Goal: Understand process/instructions: Learn how to perform a task or action

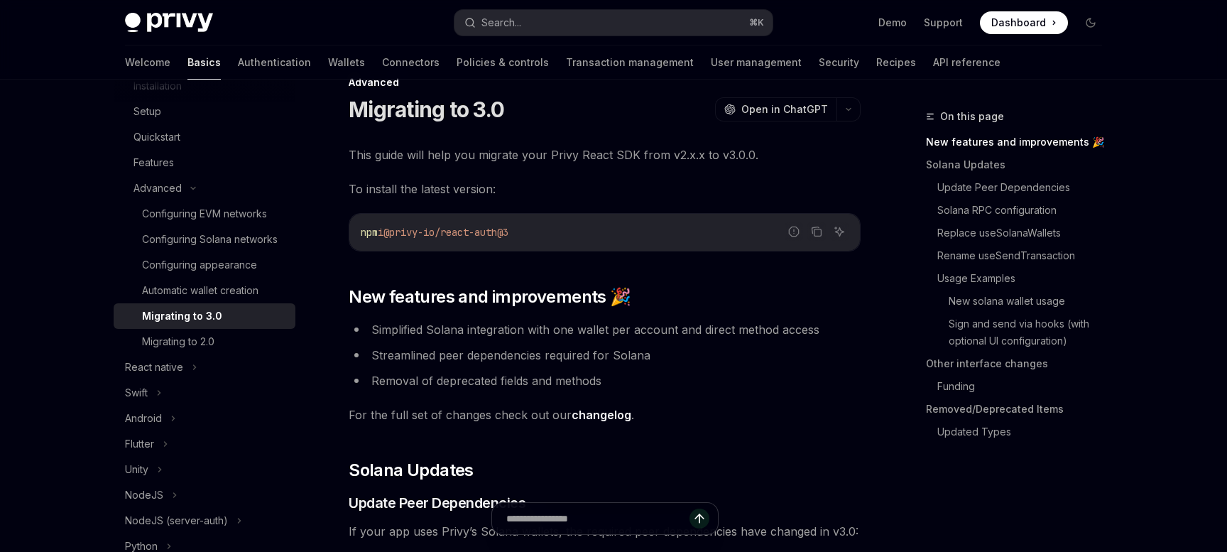
scroll to position [30, 0]
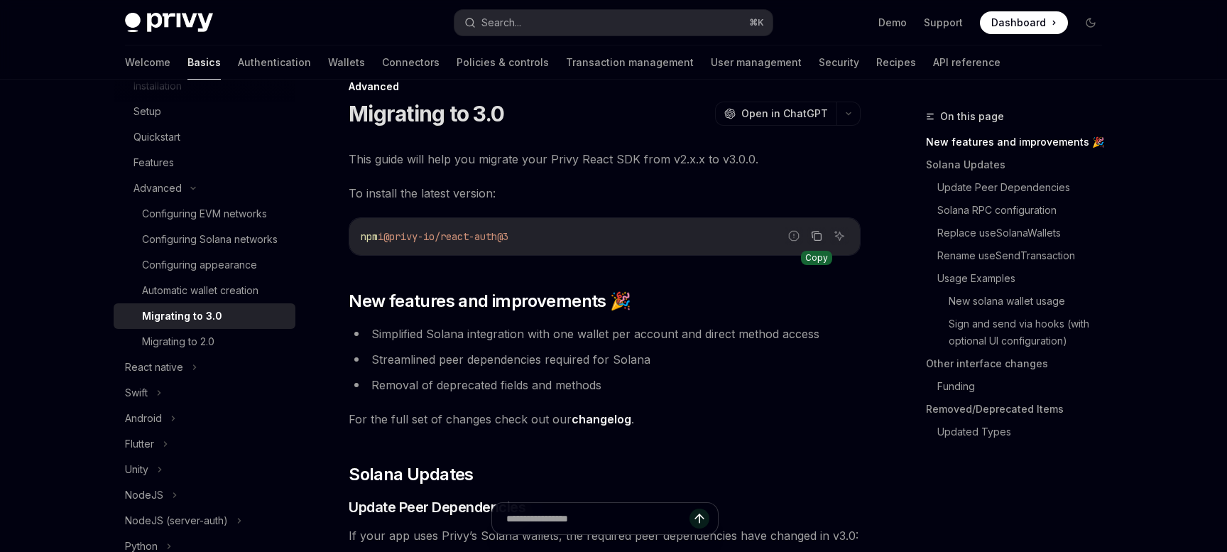
click at [818, 234] on icon "Copy the contents from the code block" at bounding box center [817, 237] width 7 height 7
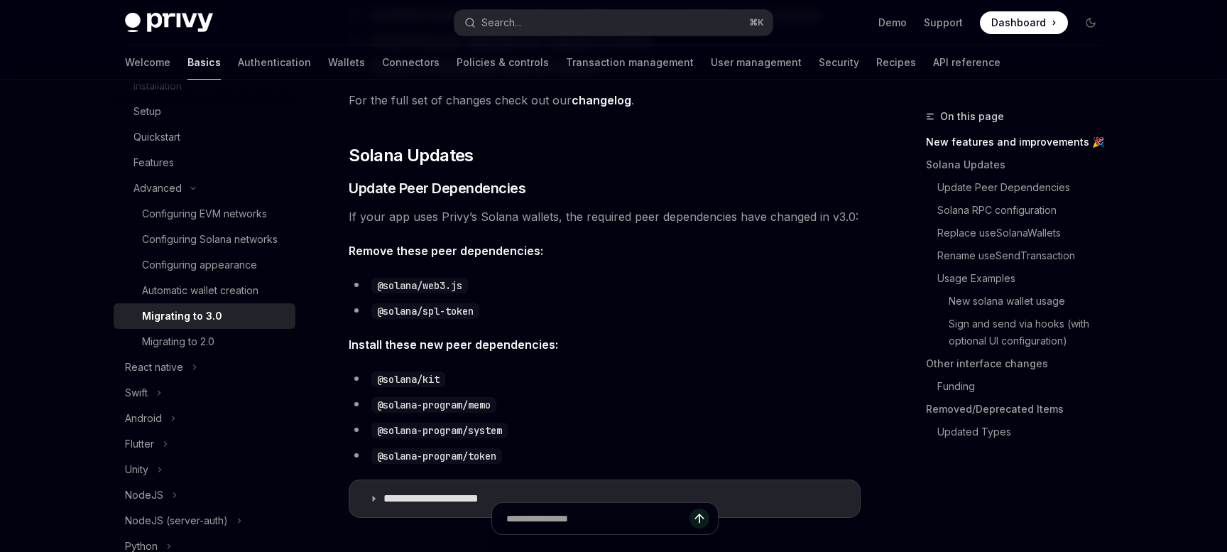
scroll to position [395, 0]
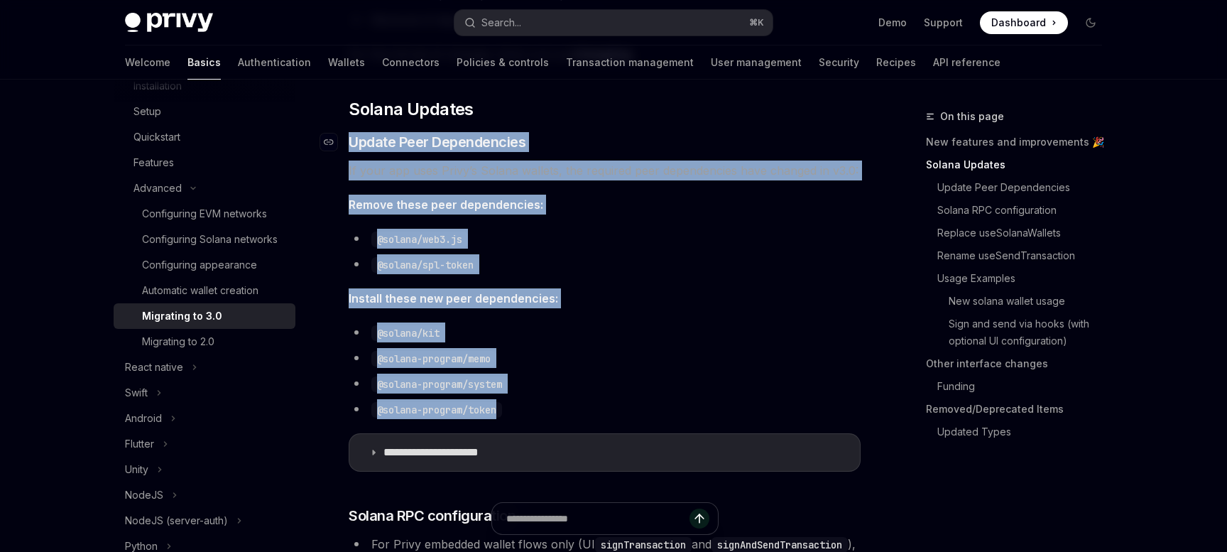
drag, startPoint x: 516, startPoint y: 412, endPoint x: 350, endPoint y: 148, distance: 311.9
copy div "Update Peer Dependencies If your app uses Privy’s Solana wallets, the required …"
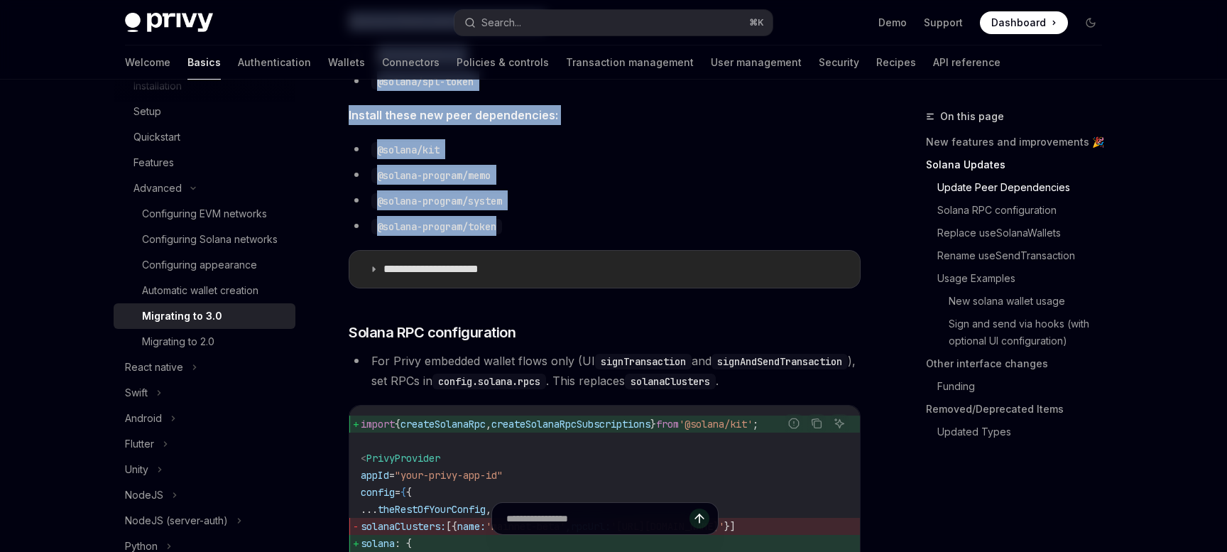
scroll to position [577, 0]
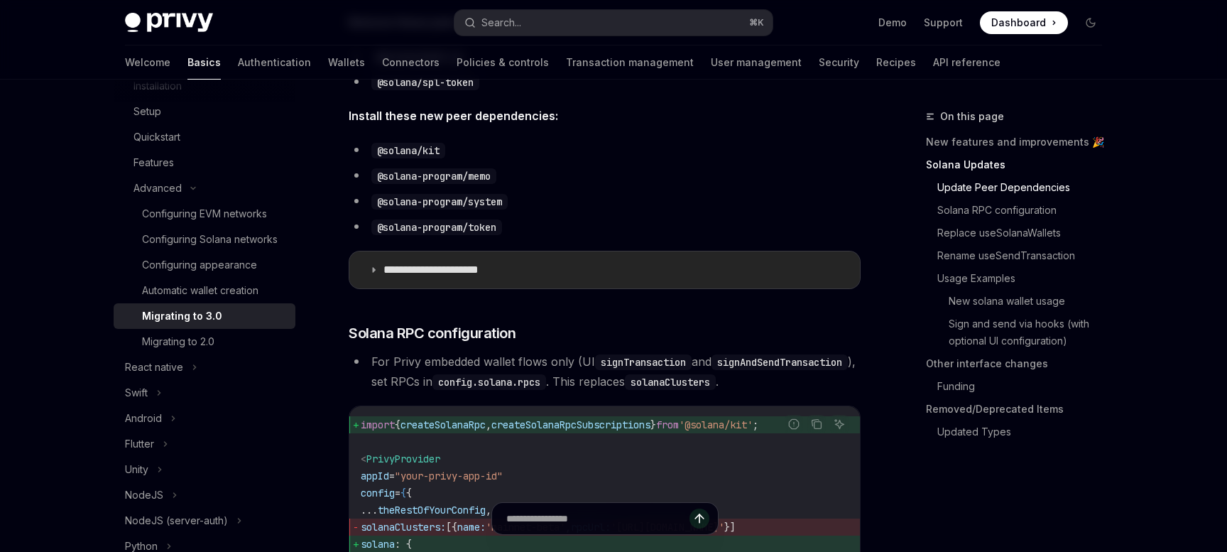
click at [375, 276] on summary "**********" at bounding box center [604, 269] width 510 height 37
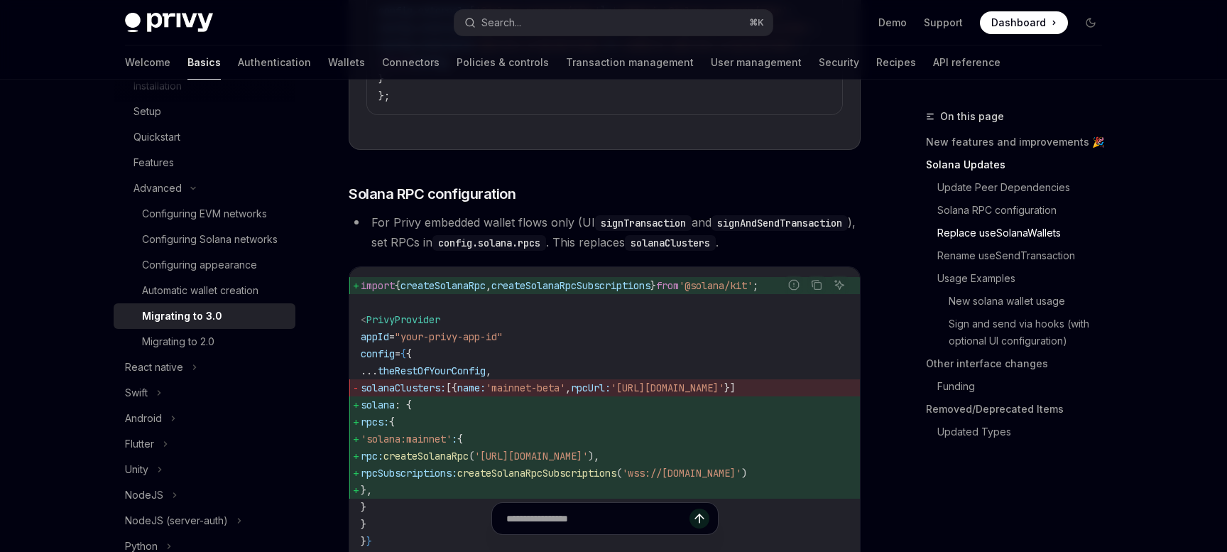
scroll to position [1302, 0]
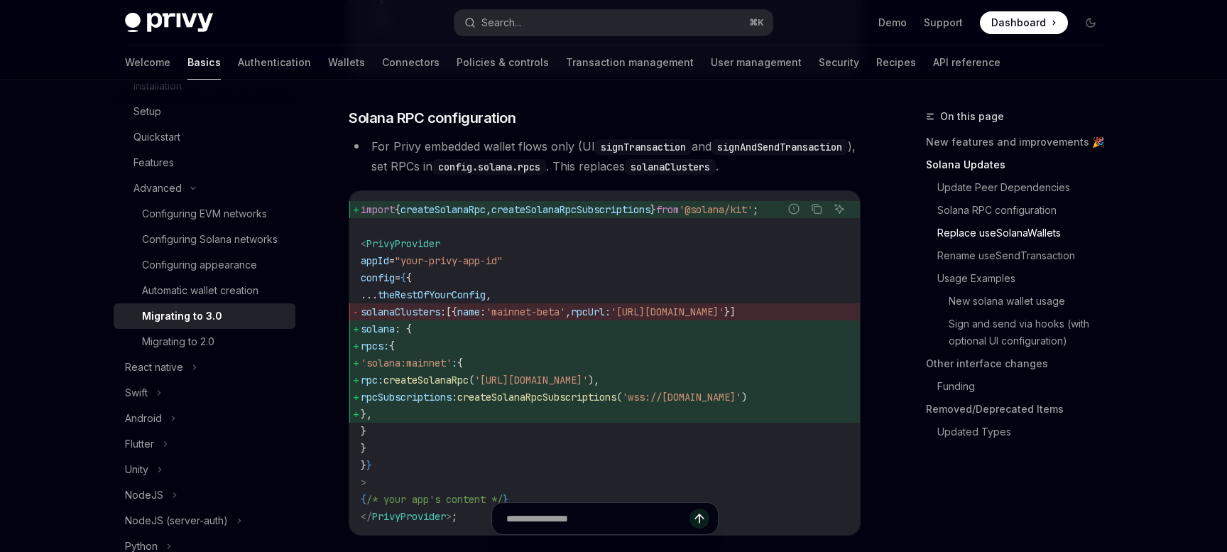
click at [418, 318] on span "solanaClusters:" at bounding box center [403, 311] width 85 height 13
copy span "solanaClusters"
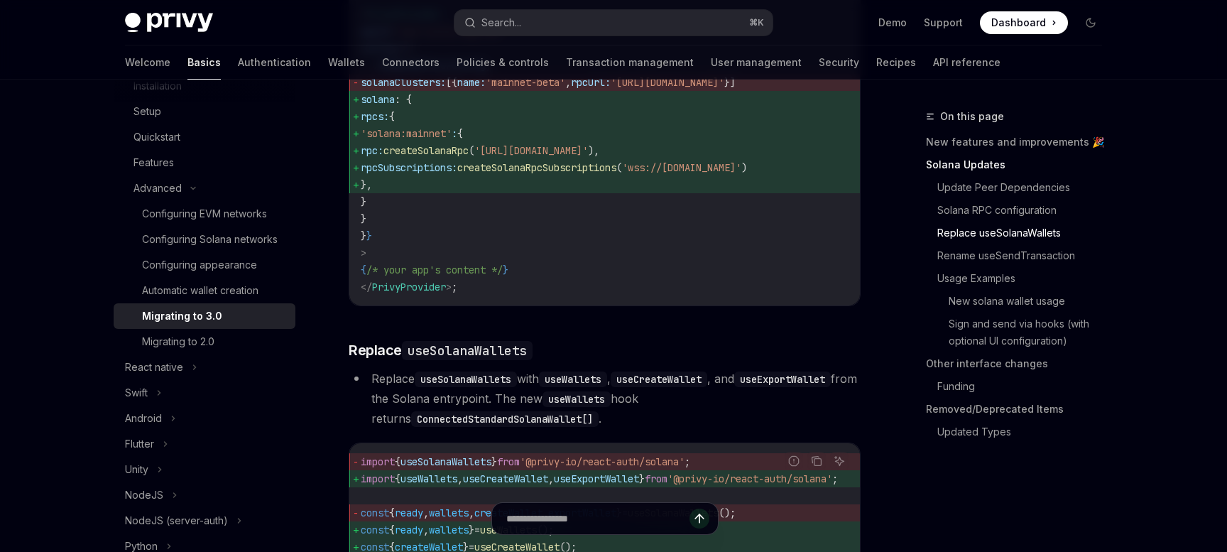
scroll to position [1543, 0]
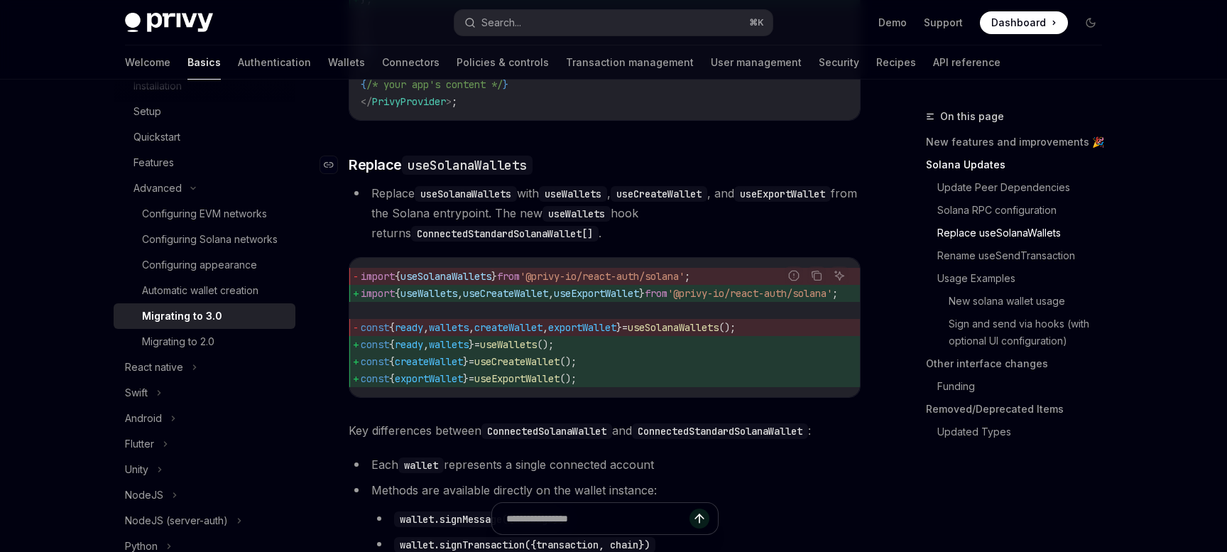
click at [447, 175] on code "useSolanaWallets" at bounding box center [467, 164] width 131 height 19
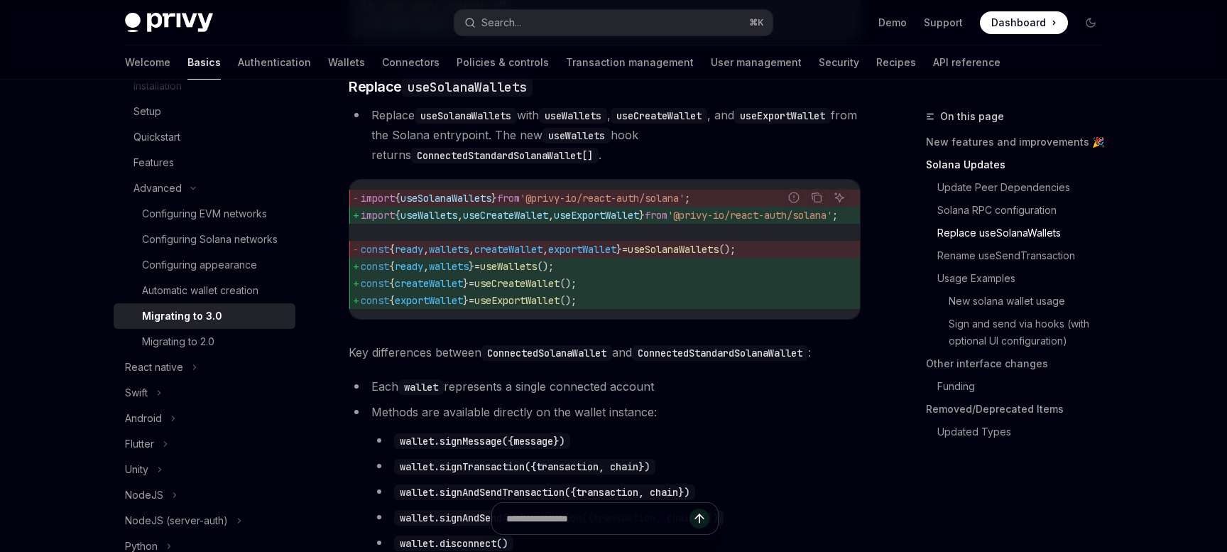
click at [476, 124] on code "useSolanaWallets" at bounding box center [466, 116] width 102 height 16
copy code "useSolanaWallets"
click at [451, 221] on span "useWallets" at bounding box center [428, 215] width 57 height 13
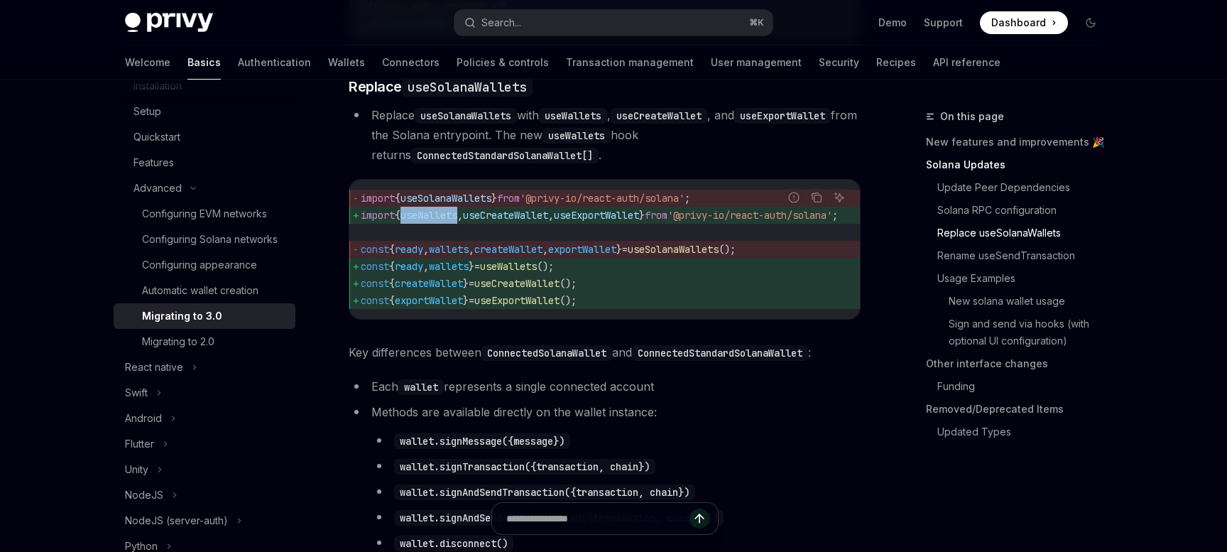
copy span "useWallets"
click at [610, 221] on span "useExportWallet" at bounding box center [596, 215] width 85 height 13
copy span "useExportWallet"
click at [446, 307] on span "exportWallet" at bounding box center [429, 300] width 68 height 13
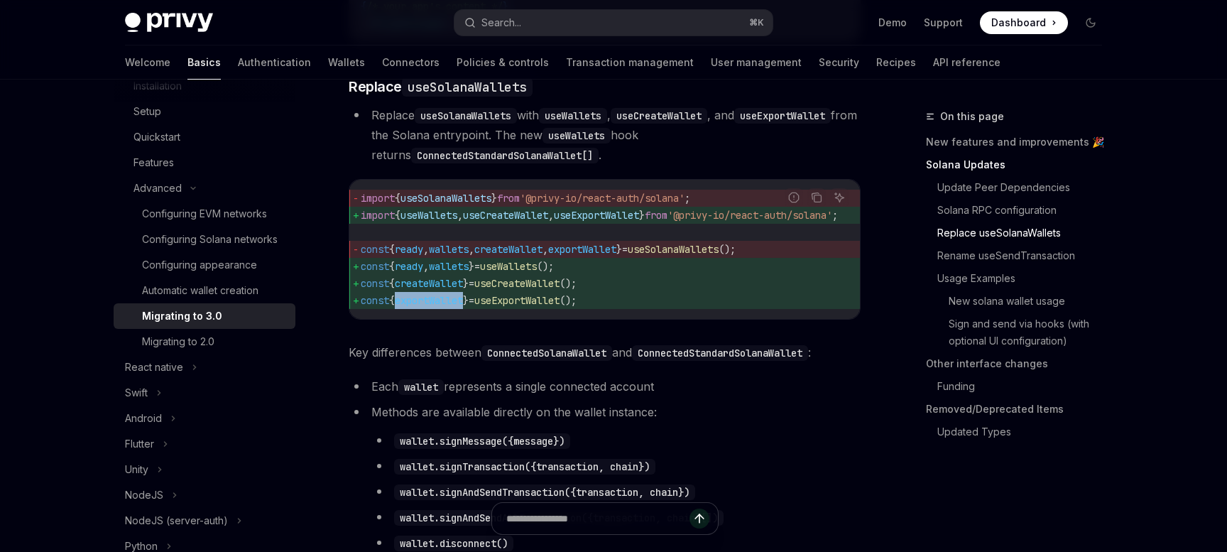
click at [446, 307] on span "exportWallet" at bounding box center [429, 300] width 68 height 13
copy div "const { exportWallet } = useExportWallet ();"
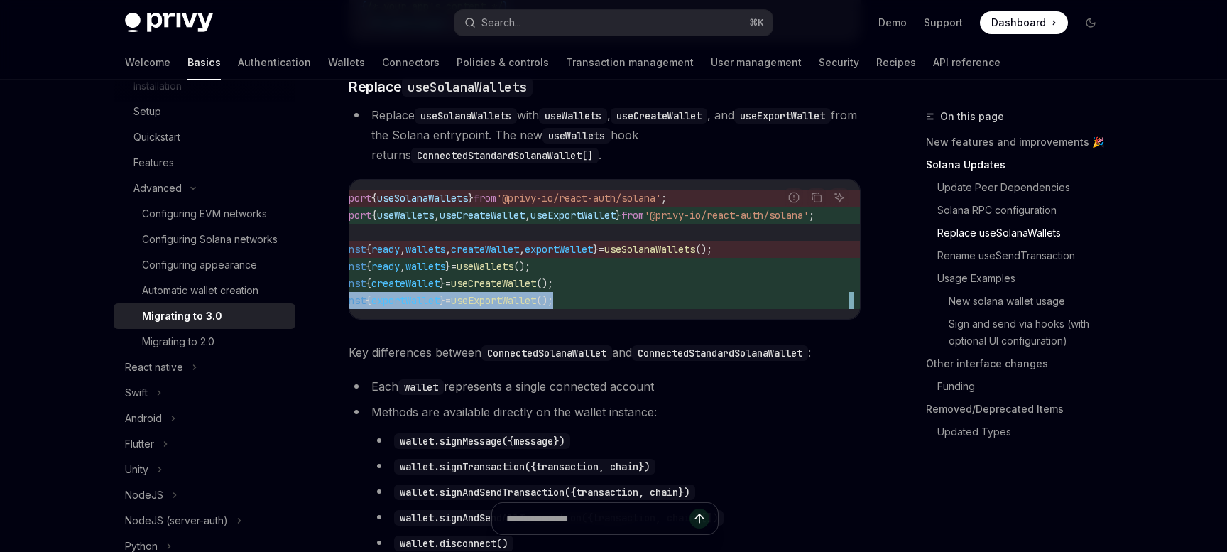
scroll to position [0, 45]
click at [644, 221] on span "from" at bounding box center [632, 215] width 23 height 13
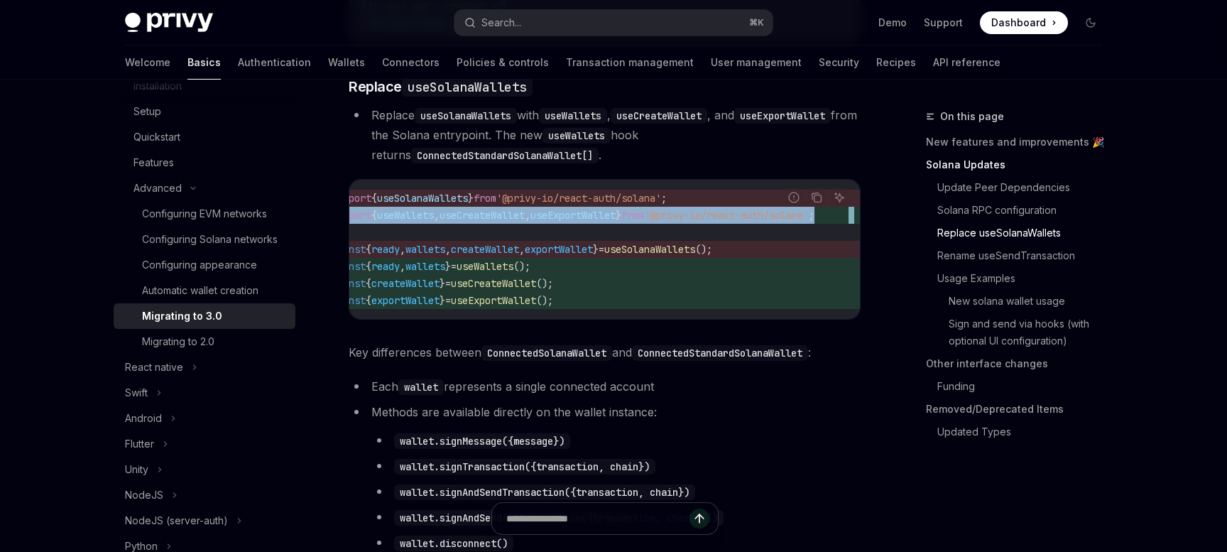
click at [644, 221] on span "from" at bounding box center [632, 215] width 23 height 13
copy code "import { useWallets , useCreateWallet , useExportWallet } from '@privy-io/react…"
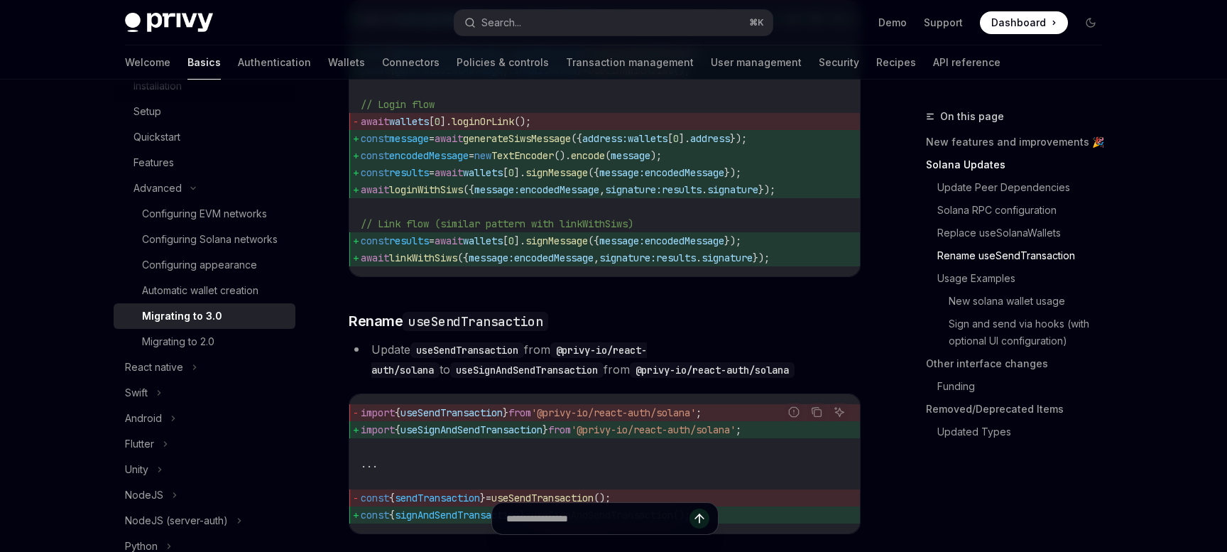
scroll to position [2570, 0]
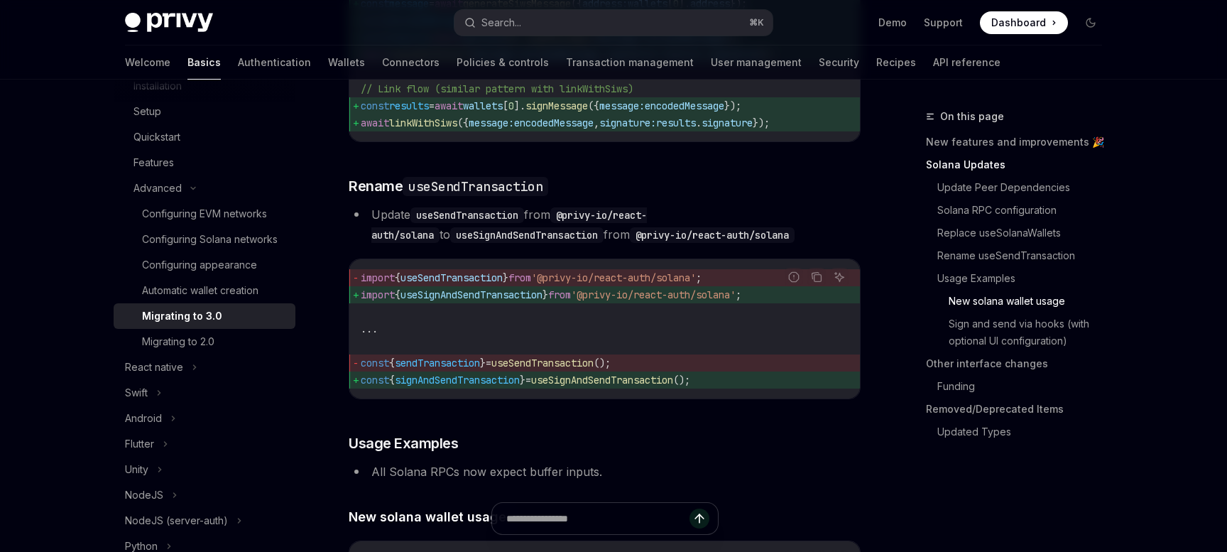
click at [491, 243] on code "useSignAndSendTransaction" at bounding box center [526, 235] width 153 height 16
copy code "useSignAndSendTransaction"
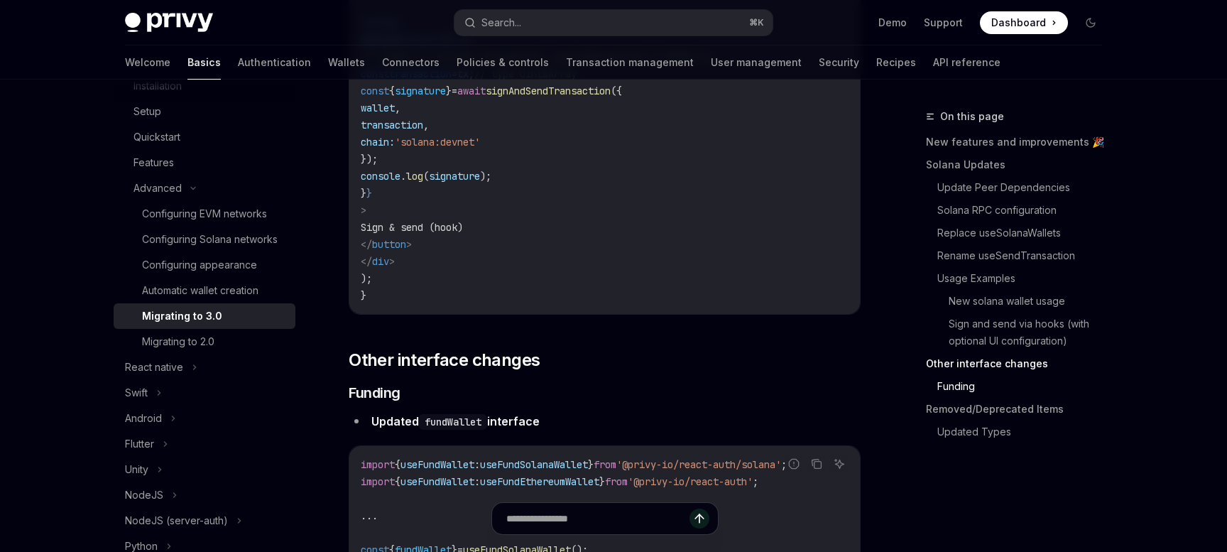
scroll to position [4556, 0]
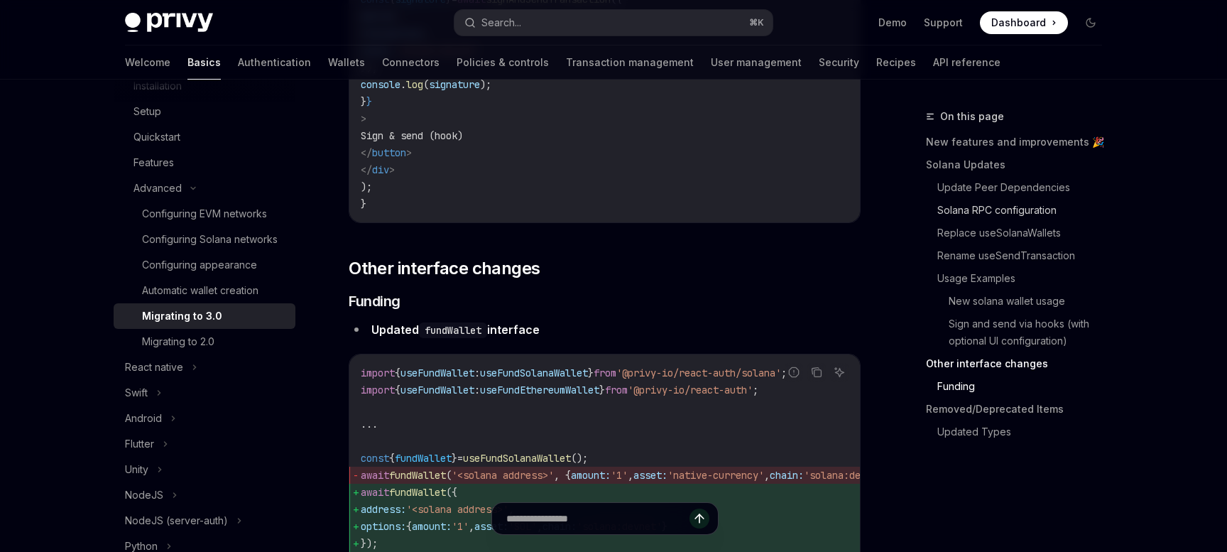
click at [980, 205] on link "Solana RPC configuration" at bounding box center [1025, 210] width 176 height 23
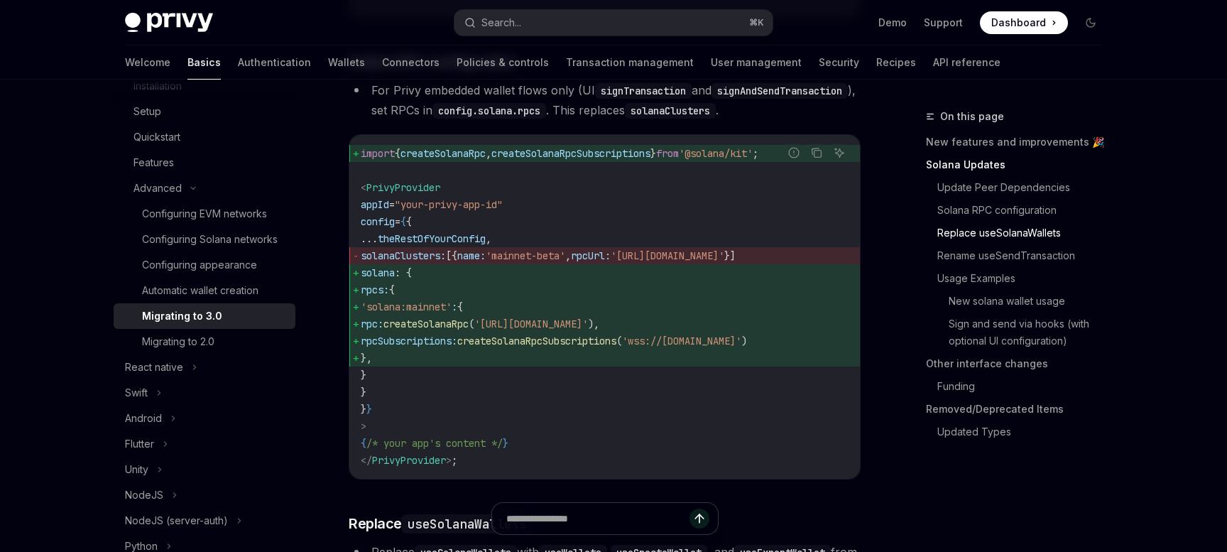
scroll to position [1364, 0]
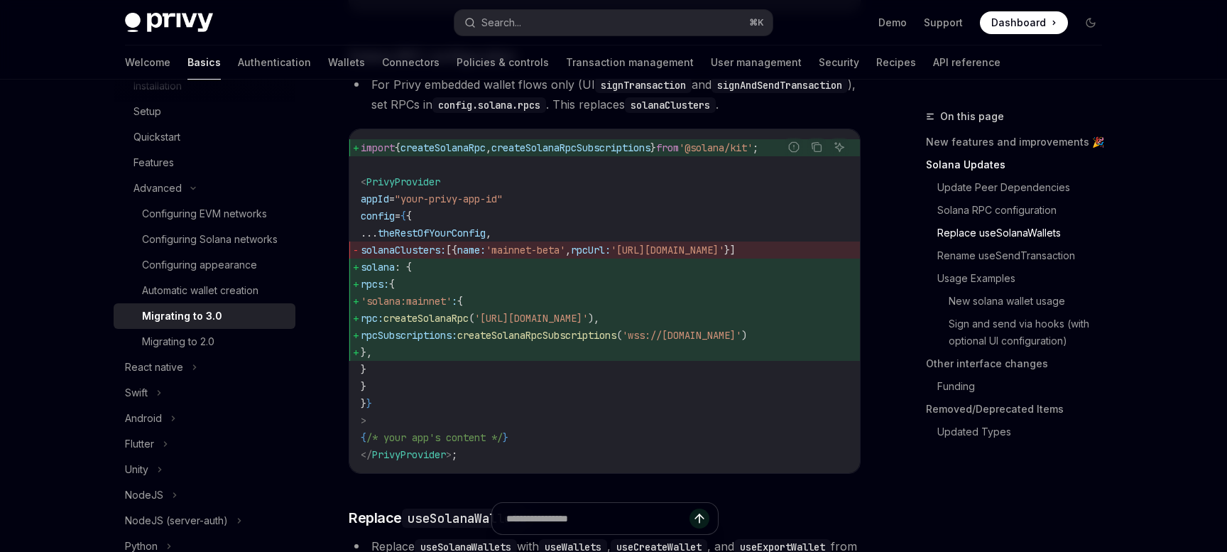
drag, startPoint x: 385, startPoint y: 296, endPoint x: 440, endPoint y: 394, distance: 112.5
click at [440, 394] on code "import { createSolanaRpc , createSolanaRpcSubscriptions } from '@solana/kit' ; …" at bounding box center [605, 301] width 488 height 324
copy code "solana : { rpcs: { 'solana:mainnet' : { rpc: createSolanaRpc ( '[URL][DOMAIN_NA…"
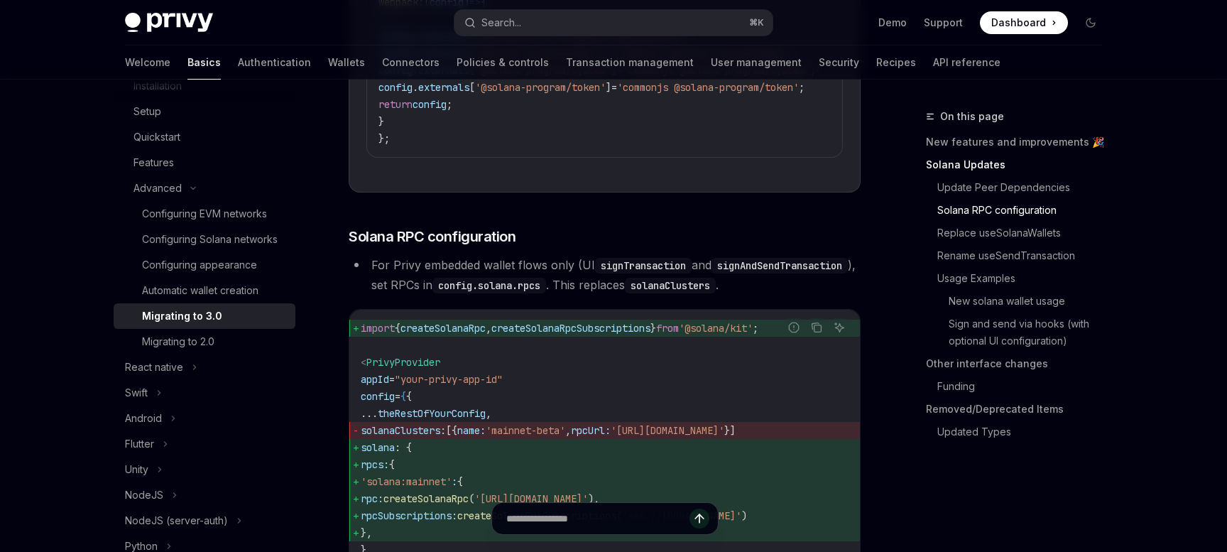
scroll to position [1229, 0]
